Goal: Information Seeking & Learning: Check status

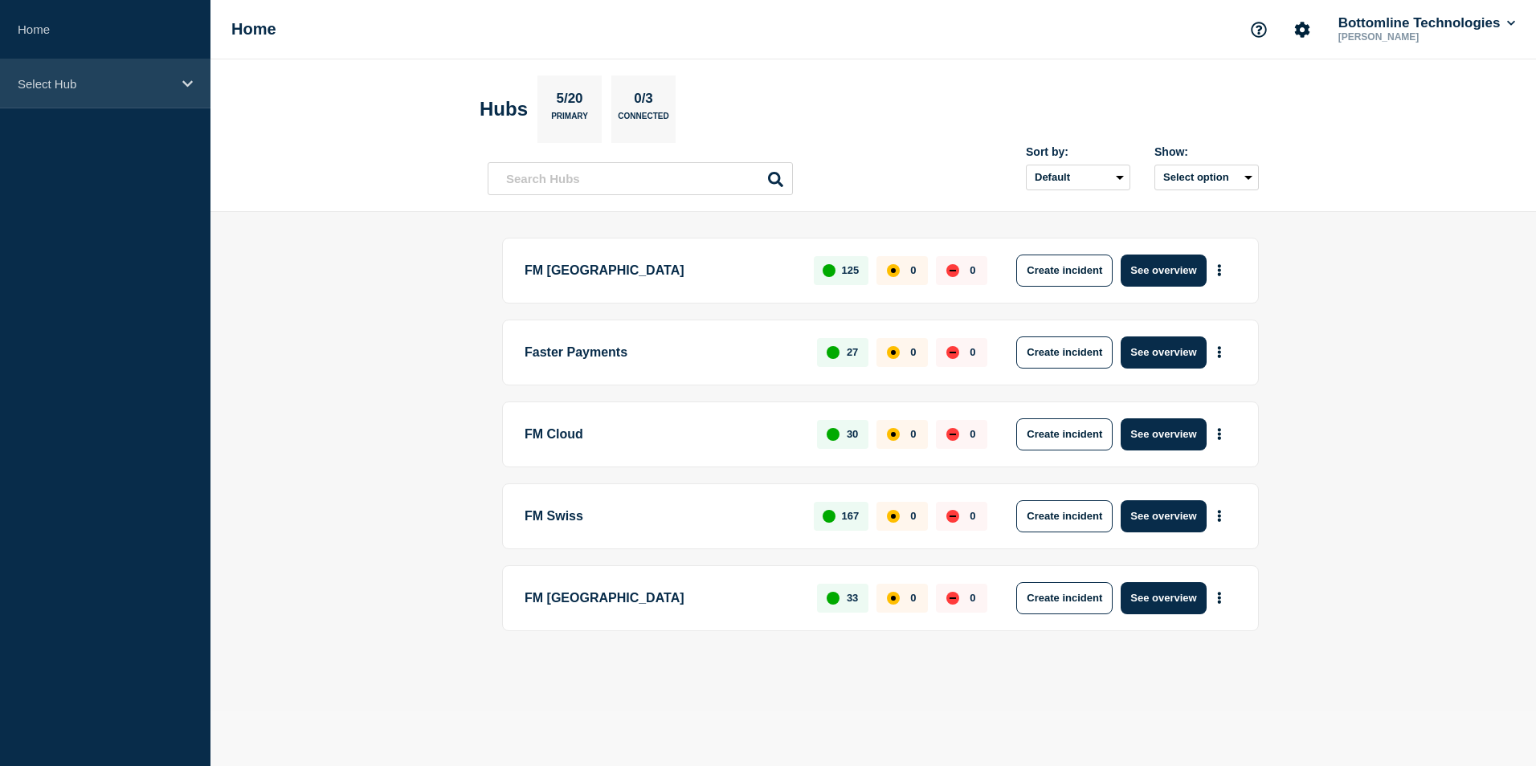
click at [186, 91] on div "Select Hub" at bounding box center [105, 83] width 210 height 49
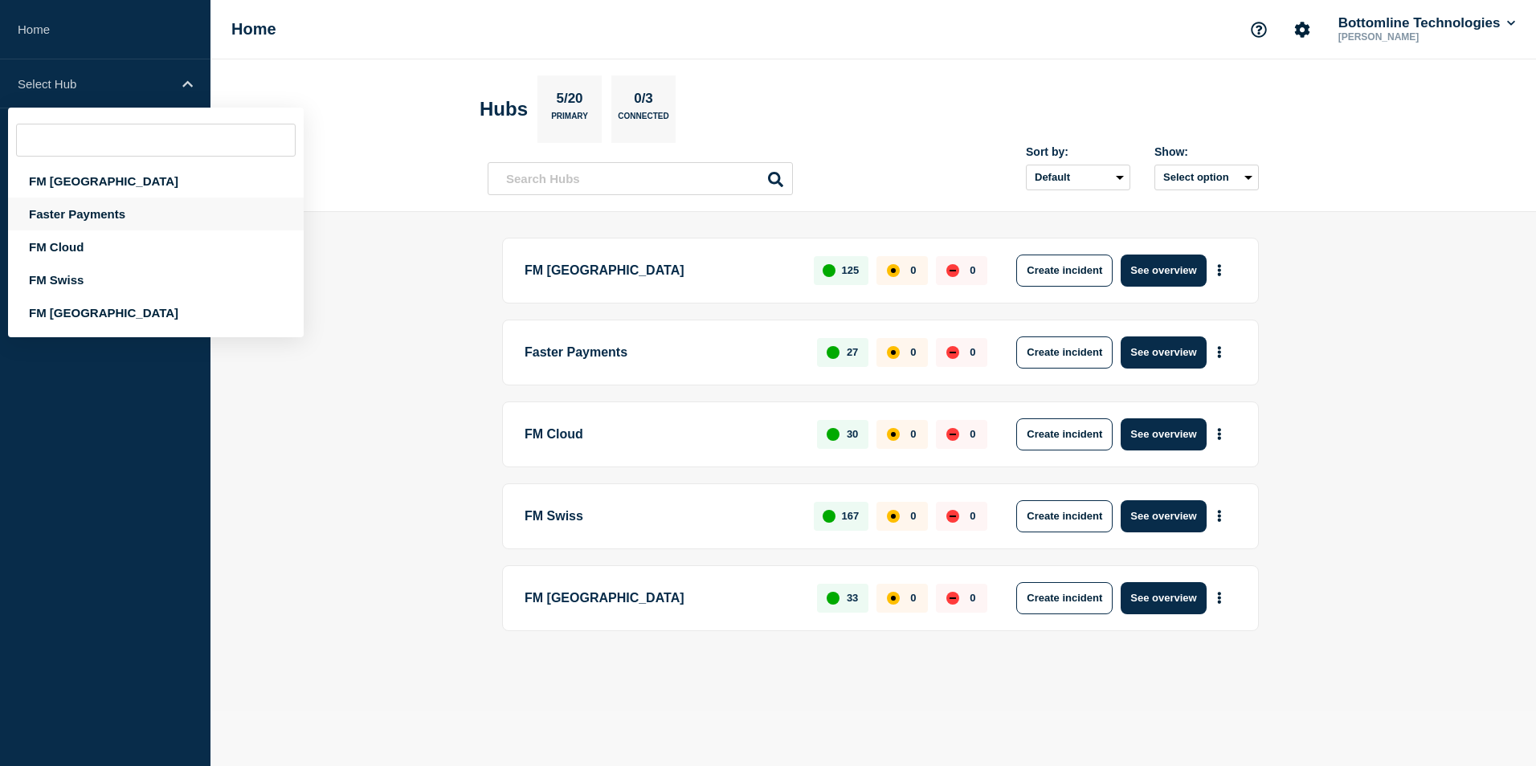
click at [111, 218] on div "Faster Payments" at bounding box center [156, 214] width 296 height 33
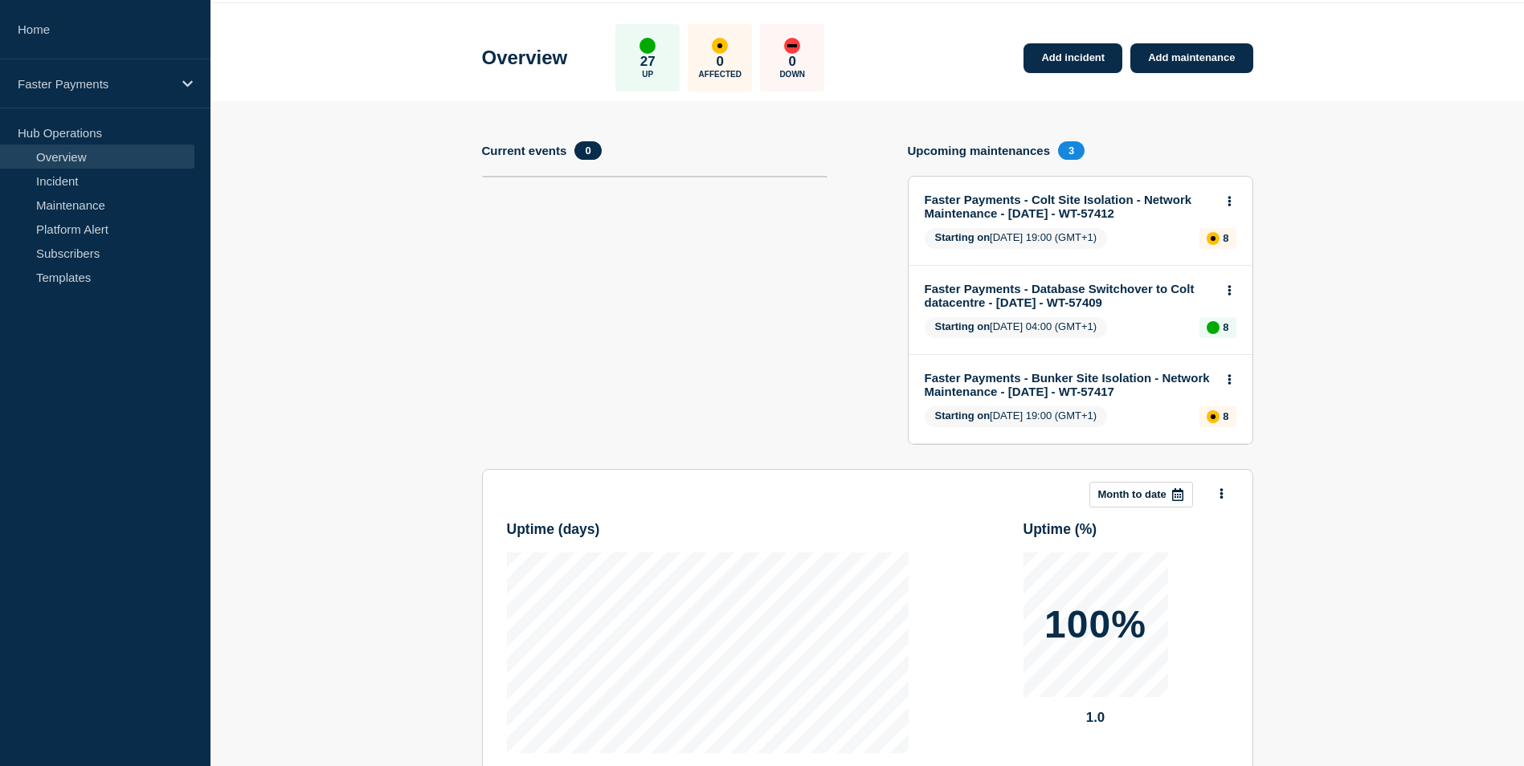
scroll to position [80, 0]
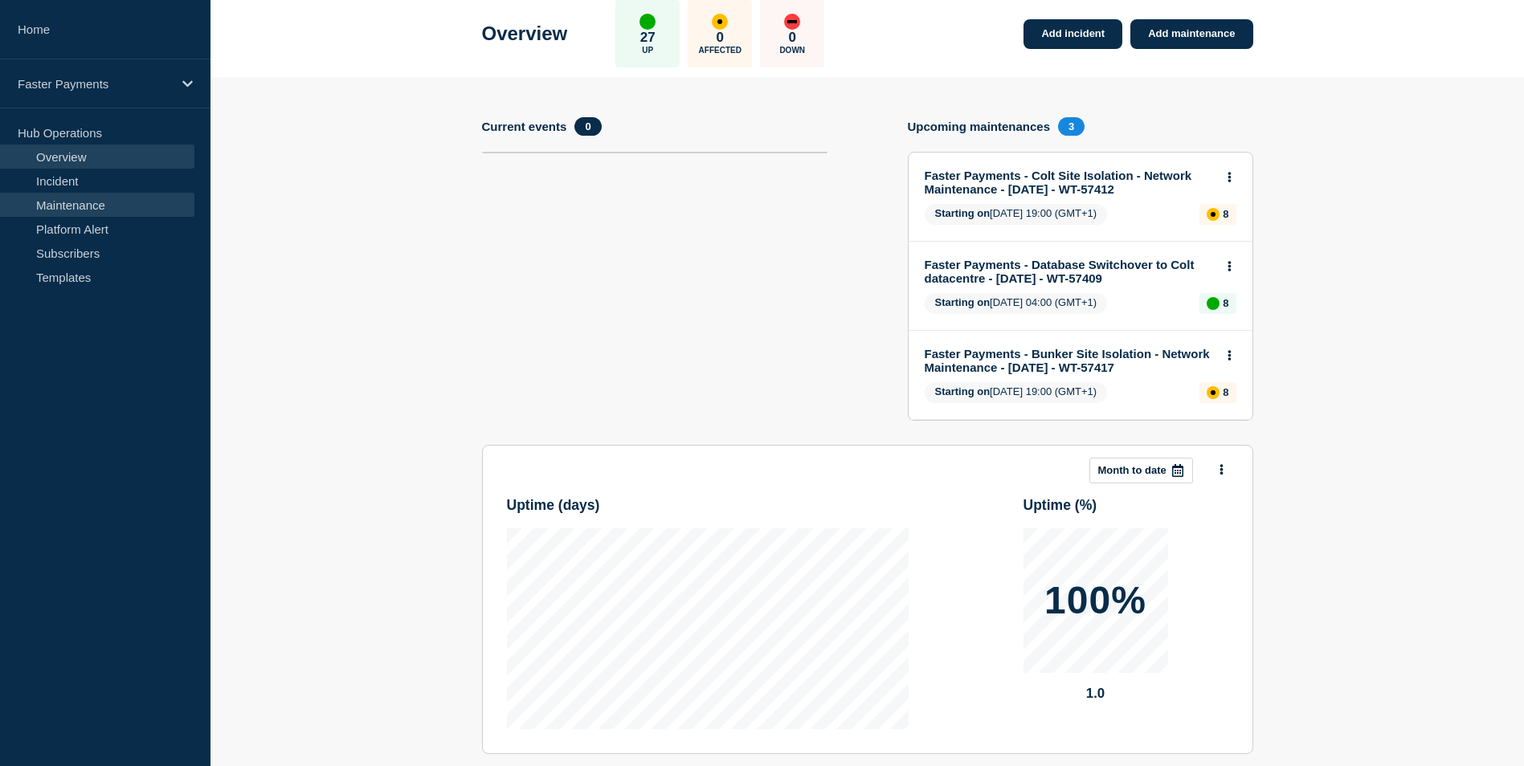
drag, startPoint x: 96, startPoint y: 186, endPoint x: 192, endPoint y: 202, distance: 97.1
click at [96, 186] on link "Incident" at bounding box center [97, 181] width 194 height 24
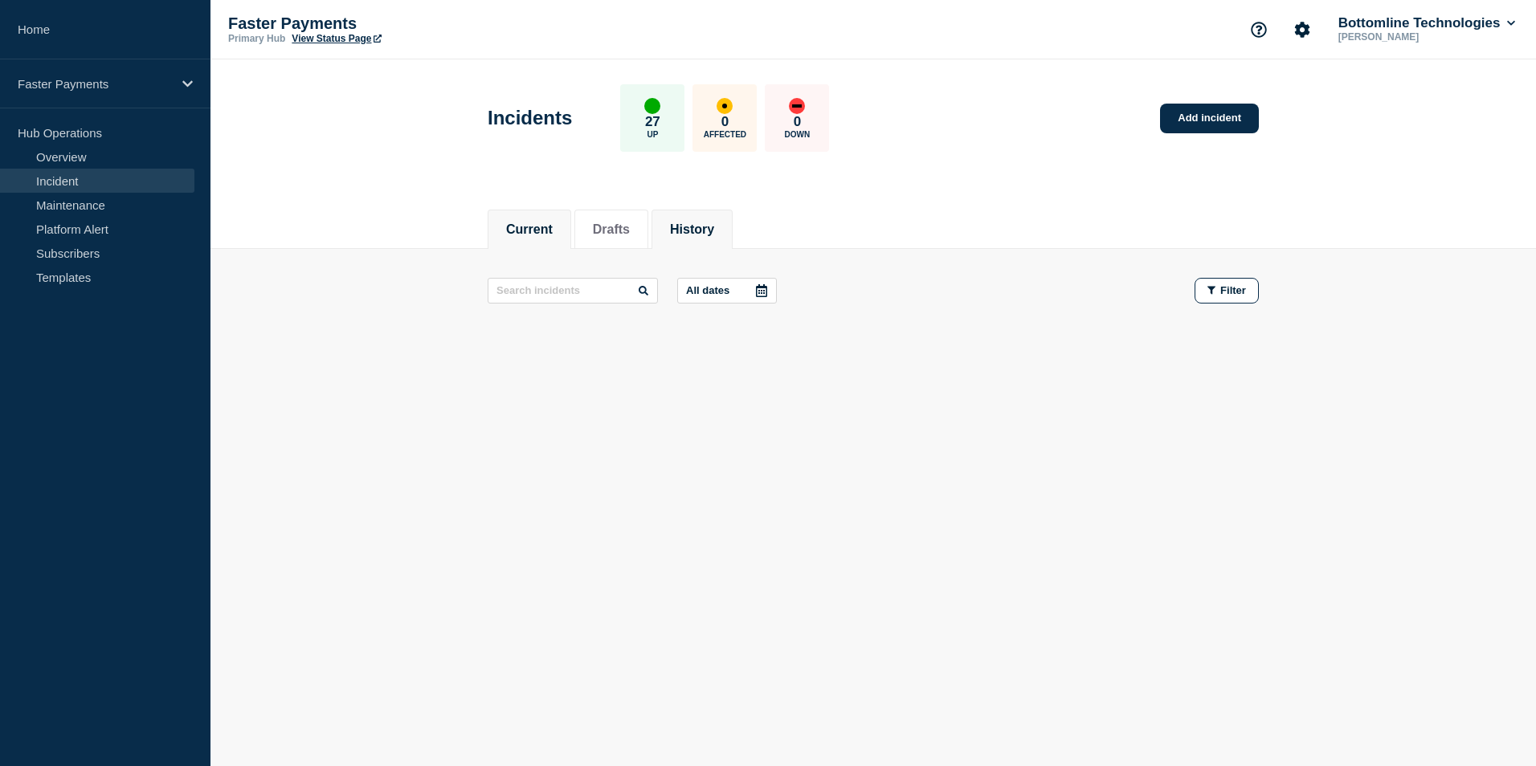
click at [697, 230] on button "History" at bounding box center [692, 230] width 44 height 14
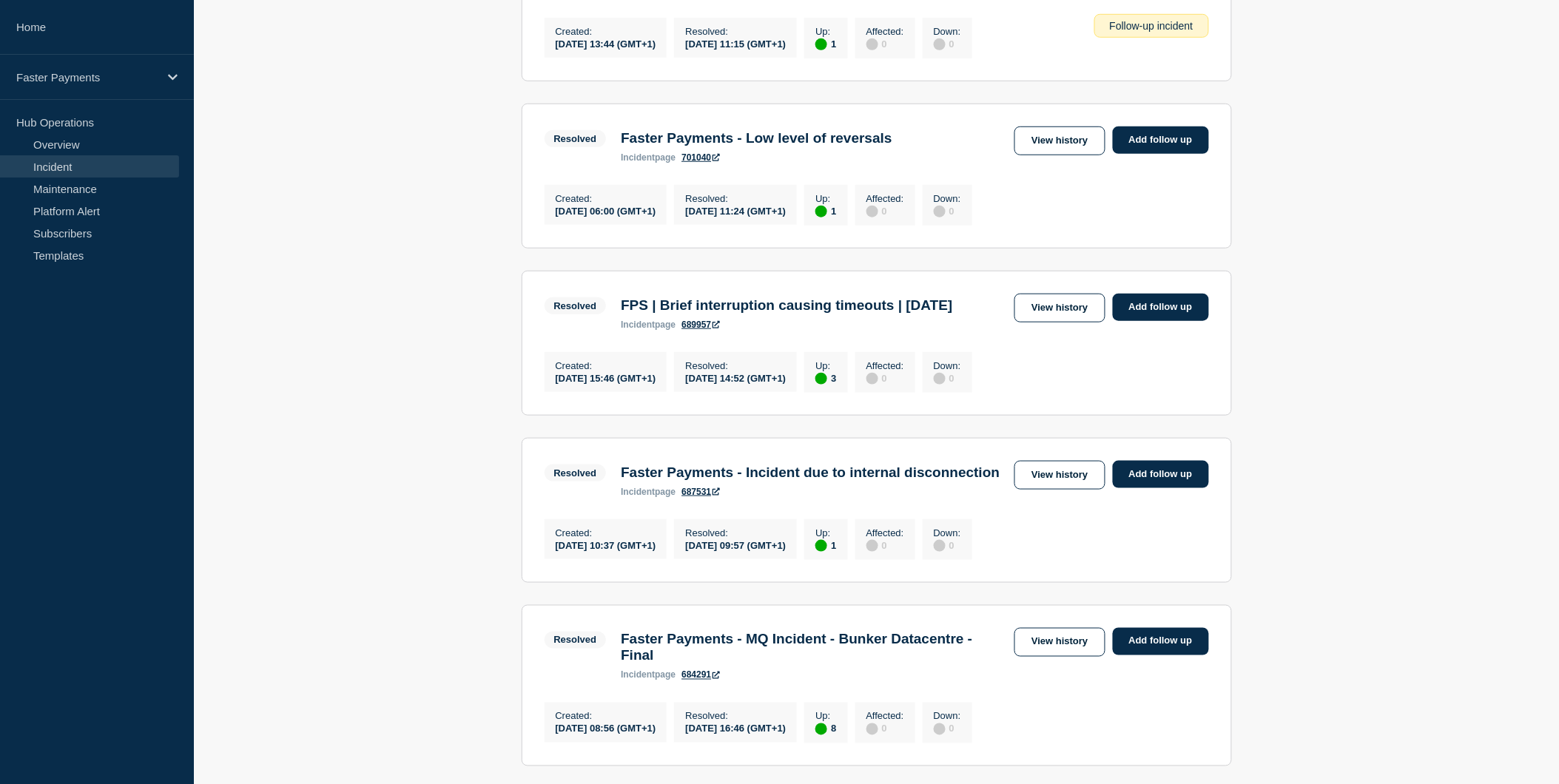
scroll to position [287, 0]
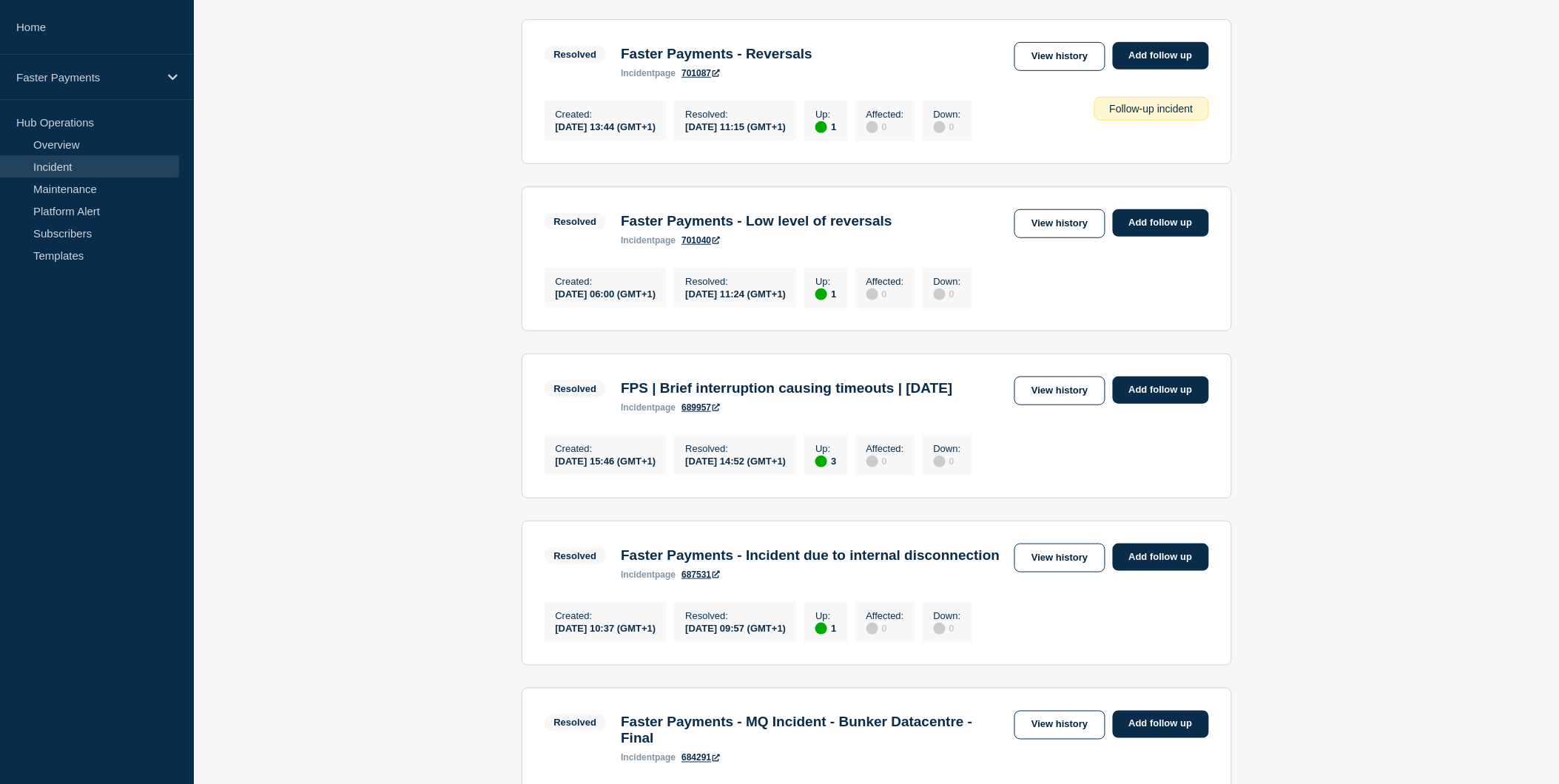
click at [697, 246] on link "701040" at bounding box center [701, 240] width 39 height 10
click at [1086, 231] on link "View history" at bounding box center [1060, 223] width 90 height 29
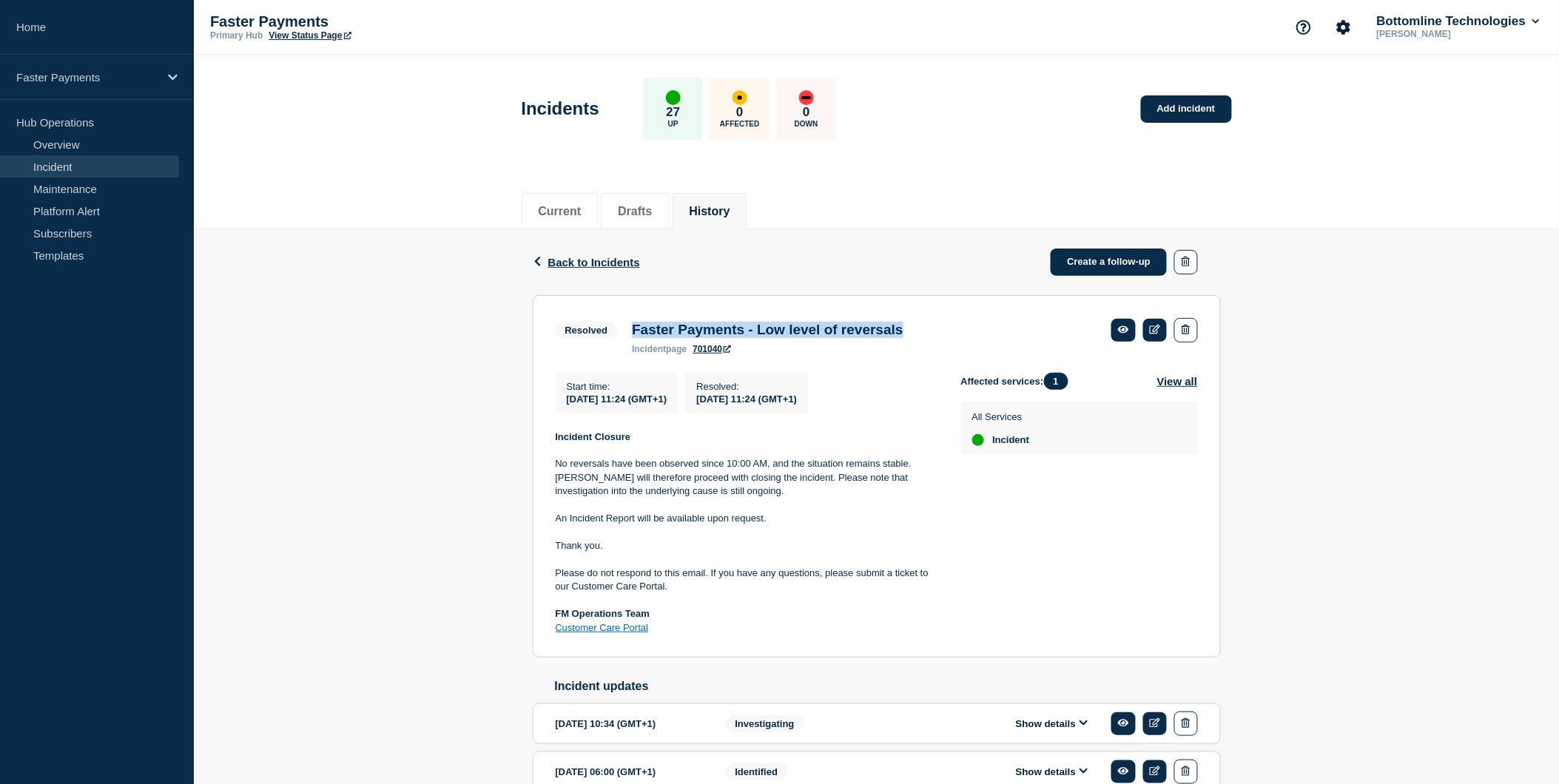
drag, startPoint x: 946, startPoint y: 331, endPoint x: 630, endPoint y: 331, distance: 316.0
click at [630, 331] on div "Faster Payments - Low level of reversals incident page 701040" at bounding box center [768, 337] width 286 height 32
copy h3 "Faster Payments - Low level of reversals"
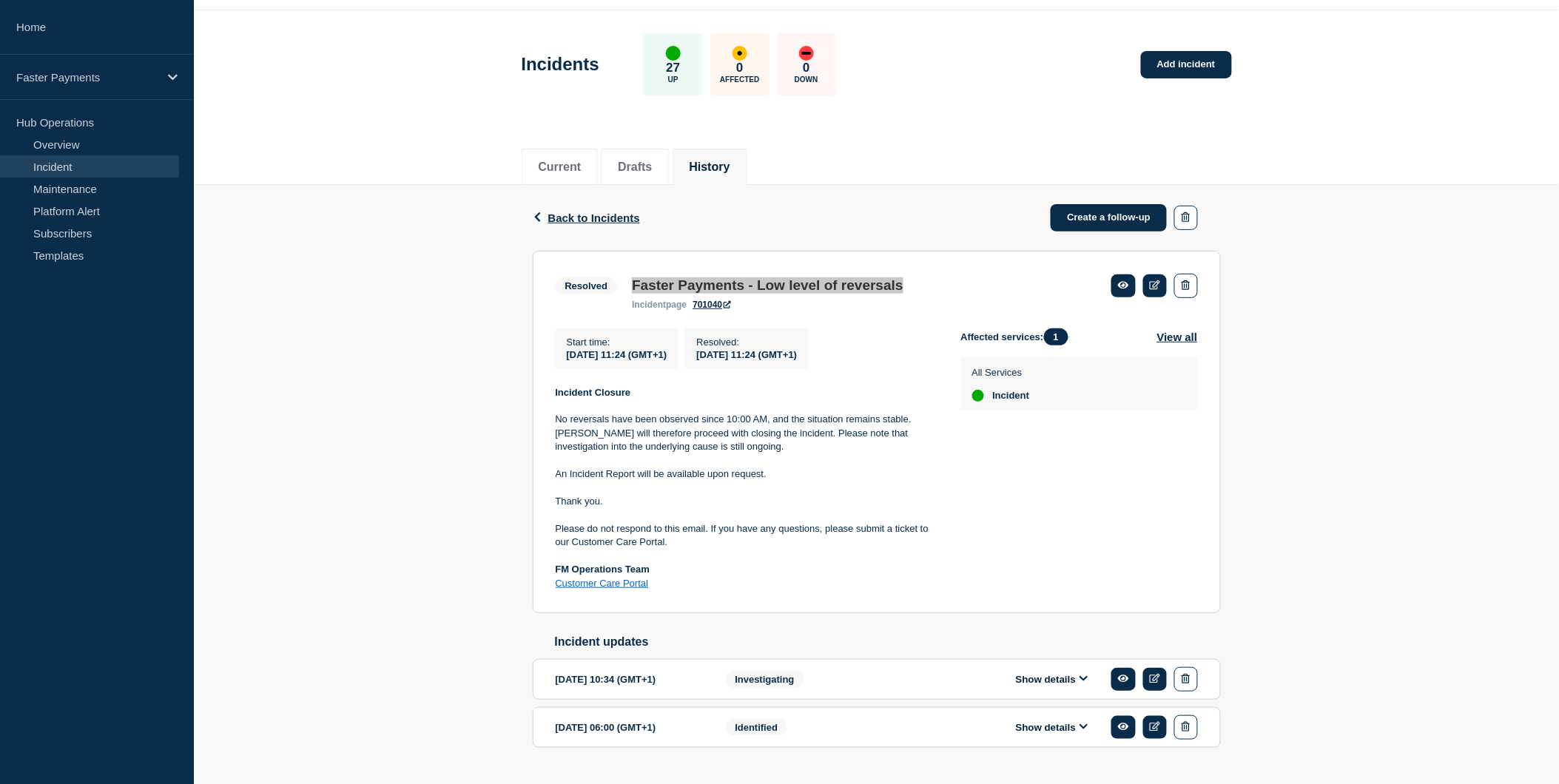
scroll to position [85, 0]
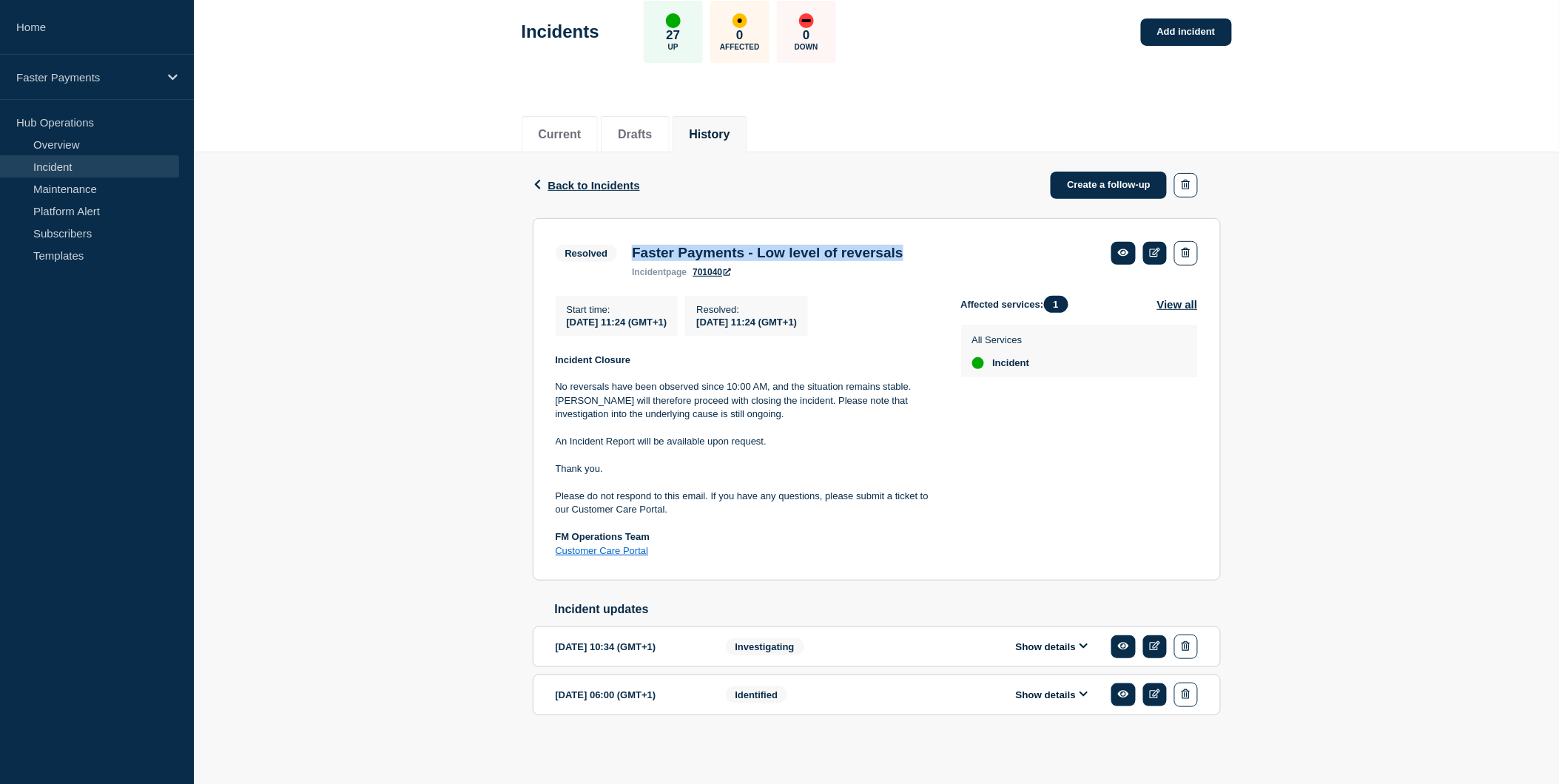
click at [1067, 649] on button "Show details" at bounding box center [1052, 648] width 81 height 13
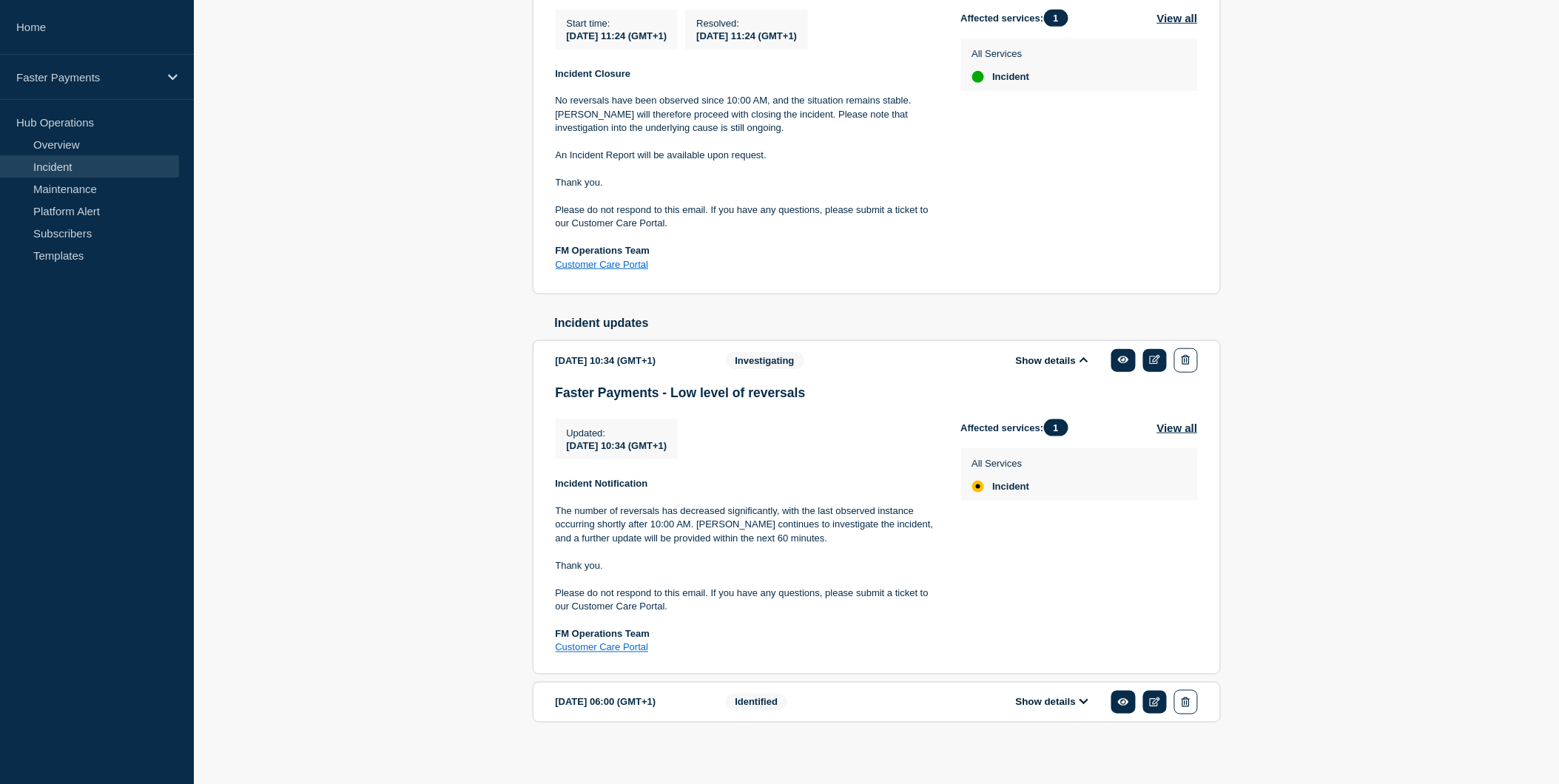
scroll to position [380, 0]
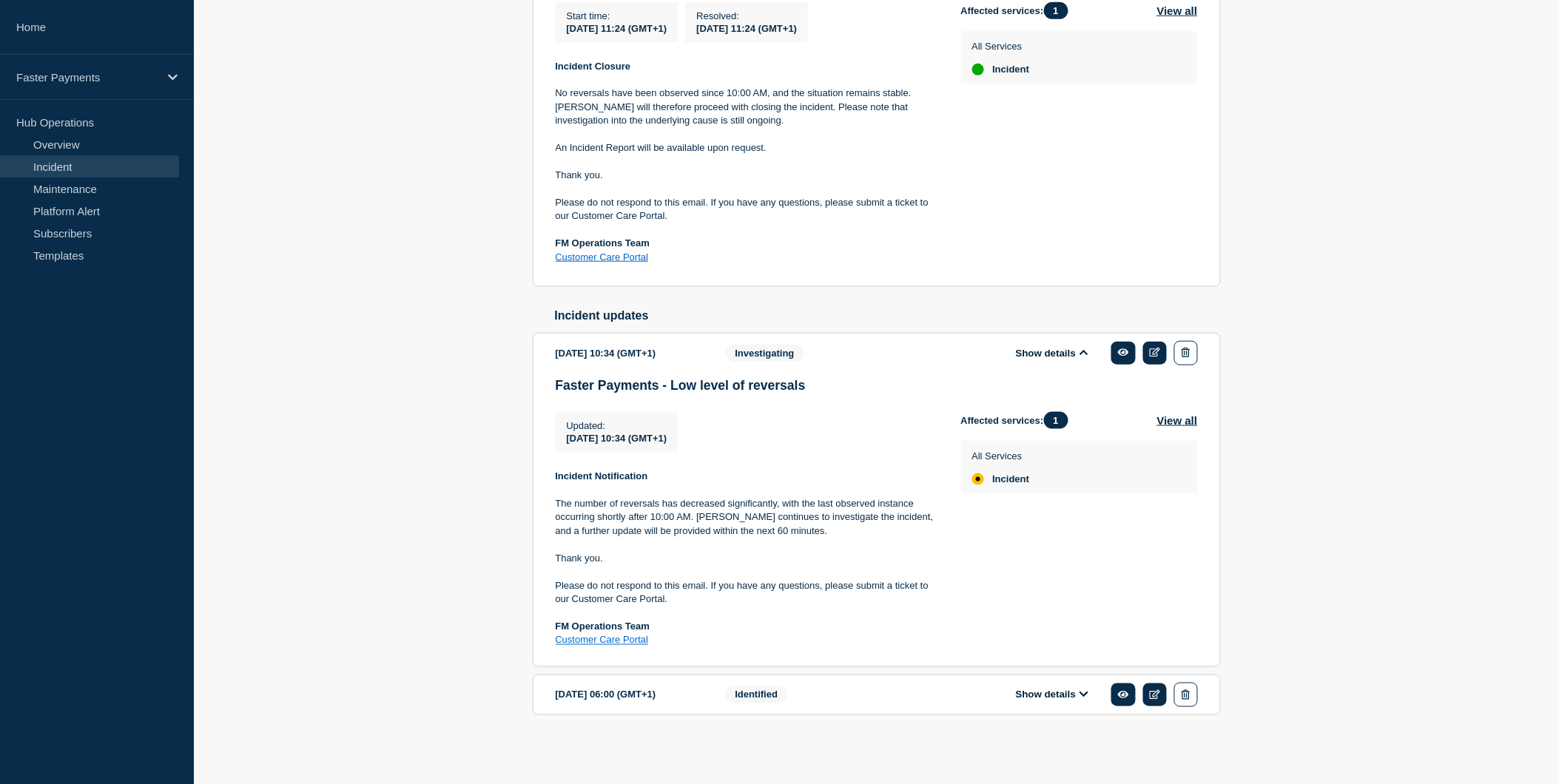
click at [1066, 706] on div "Show details" at bounding box center [1062, 695] width 270 height 25
click at [1068, 694] on button "Show details" at bounding box center [1052, 696] width 81 height 13
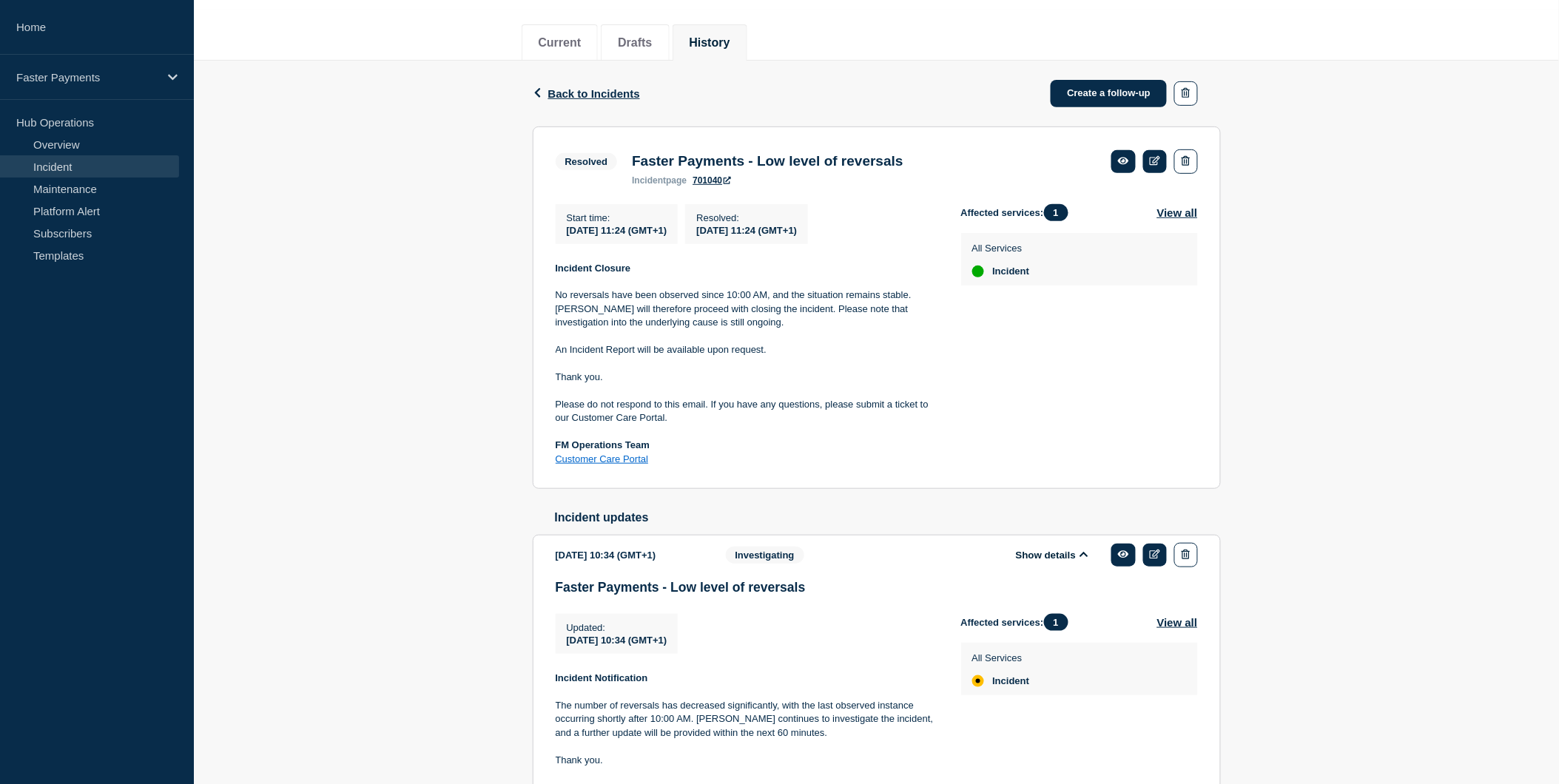
scroll to position [87, 0]
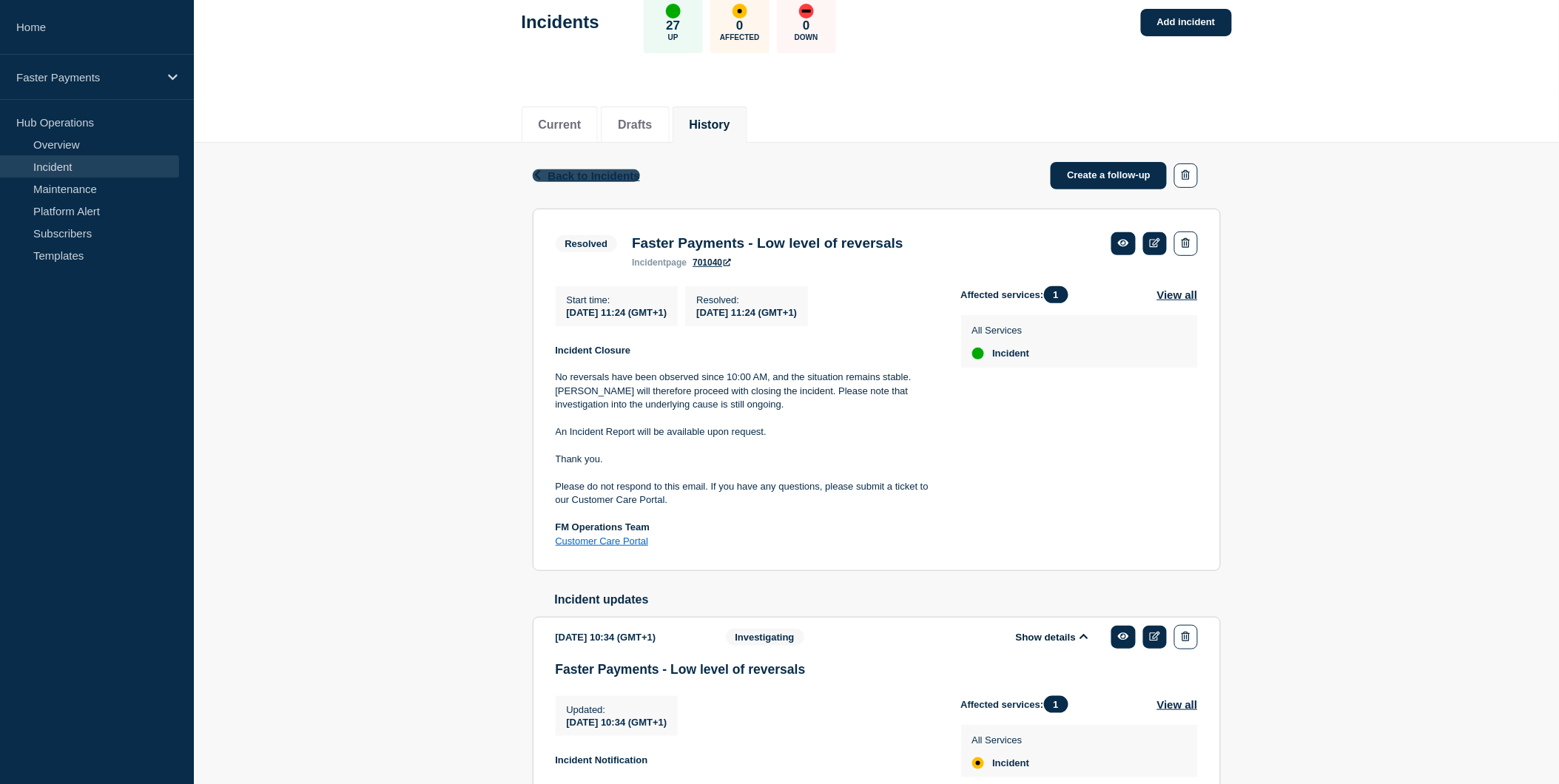
click at [565, 170] on span "Back to Incidents" at bounding box center [594, 176] width 92 height 13
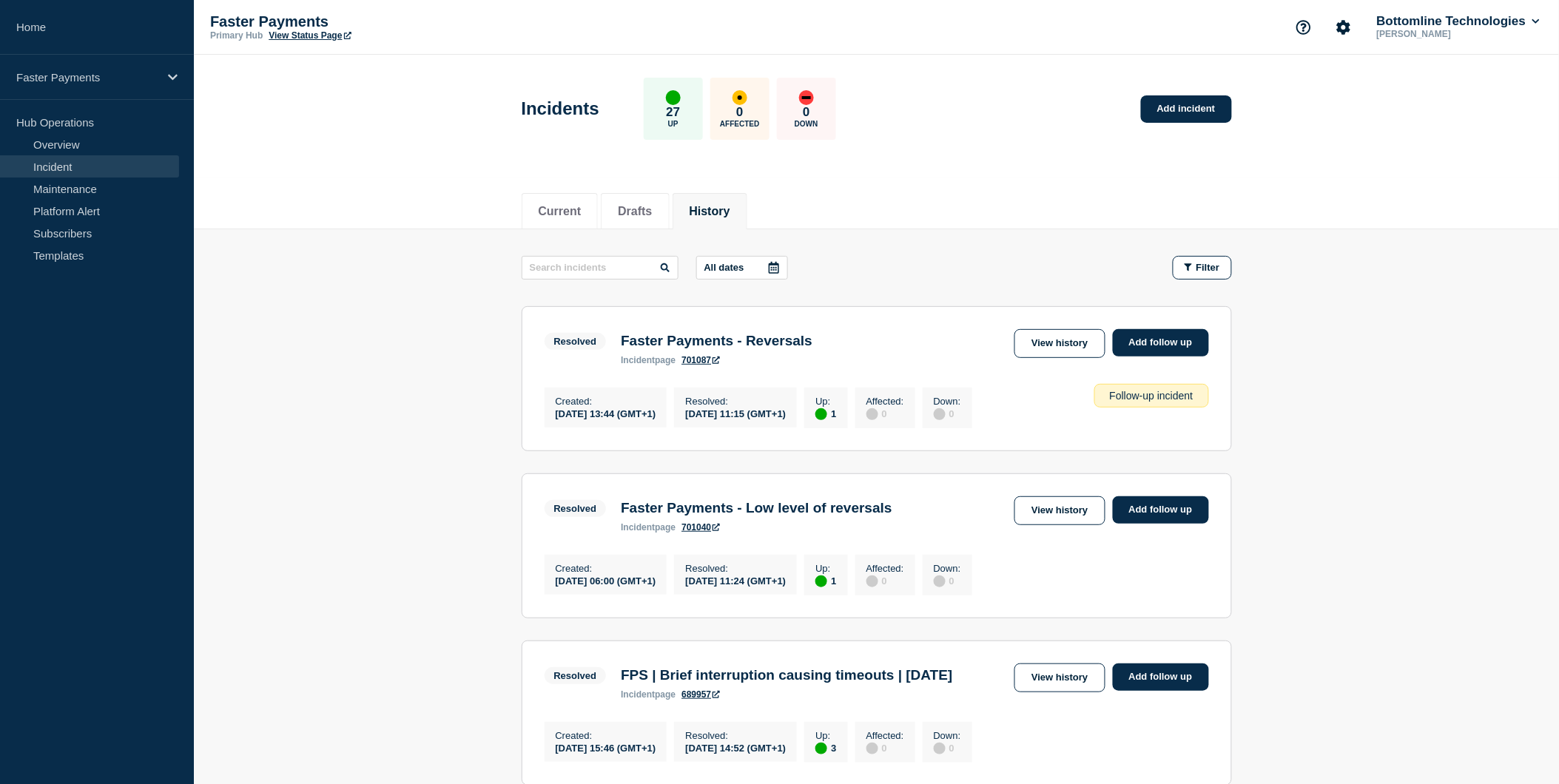
scroll to position [164, 0]
